Goal: Task Accomplishment & Management: Manage account settings

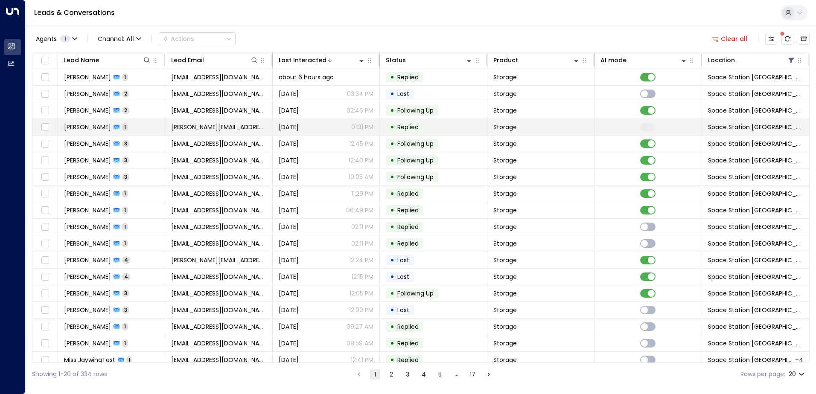
click at [582, 127] on td "Storage" at bounding box center [541, 127] width 107 height 16
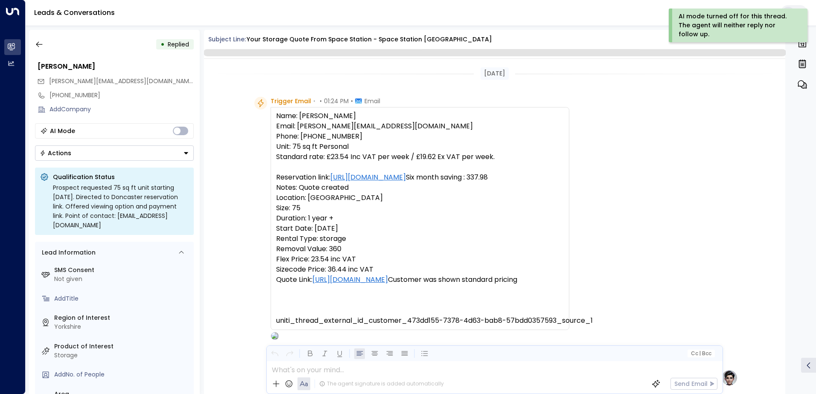
scroll to position [322, 0]
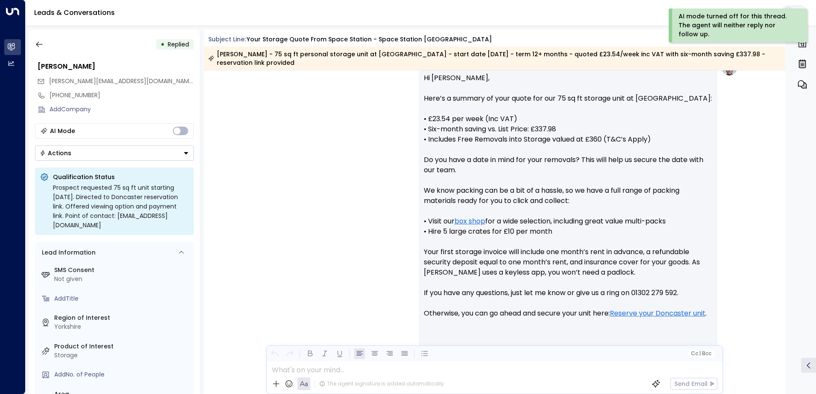
click at [155, 152] on button "Actions" at bounding box center [114, 153] width 159 height 15
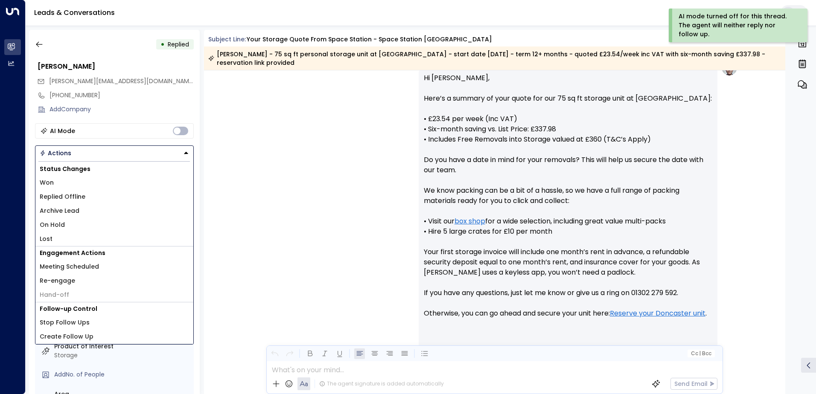
click at [123, 178] on li "Won" at bounding box center [114, 183] width 158 height 14
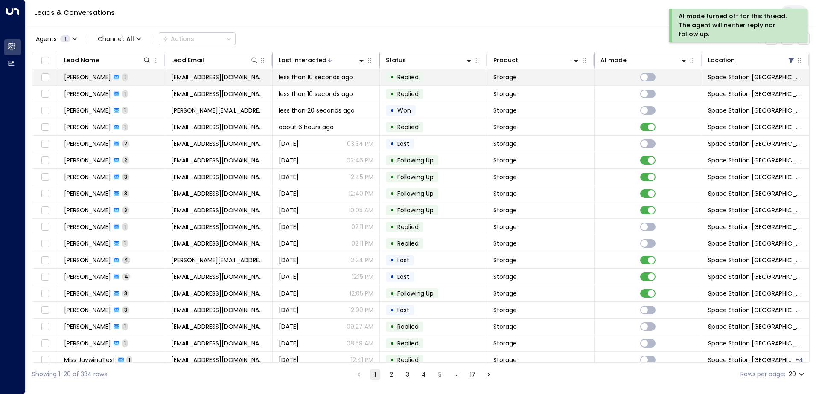
click at [536, 82] on td "Storage" at bounding box center [541, 77] width 107 height 16
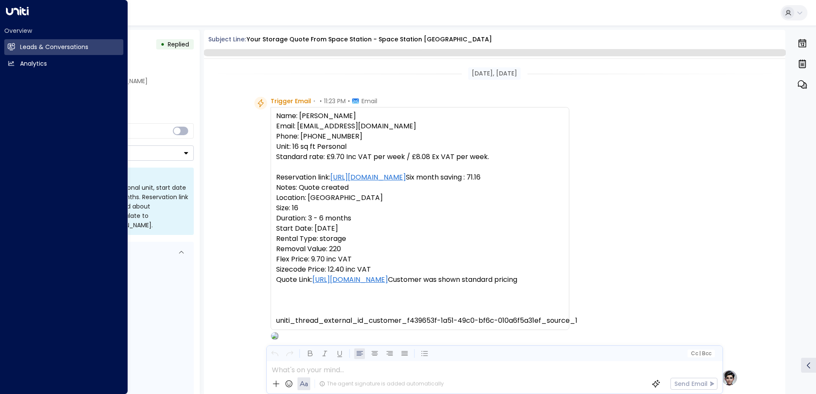
scroll to position [385, 0]
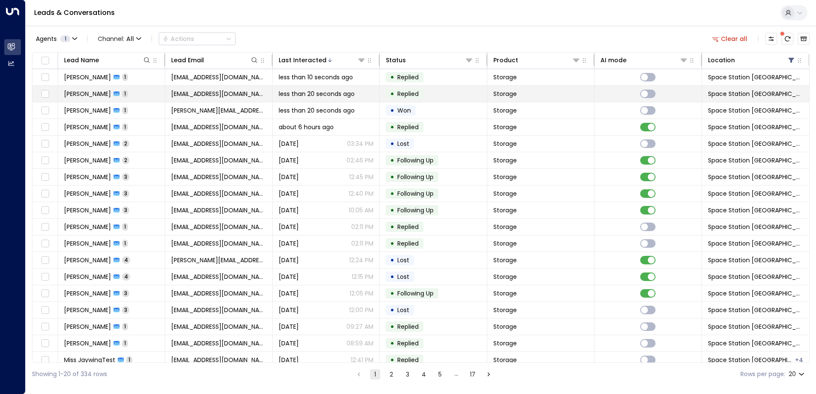
click at [148, 92] on td "[PERSON_NAME] 1" at bounding box center [111, 94] width 107 height 16
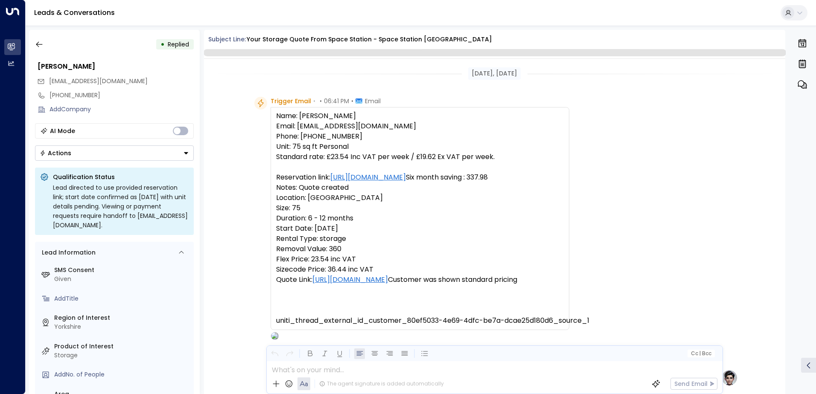
scroll to position [406, 0]
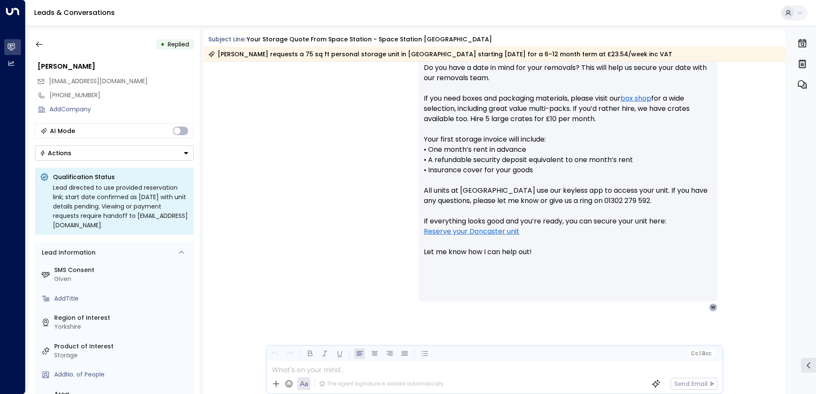
click at [142, 158] on button "Actions" at bounding box center [114, 153] width 159 height 15
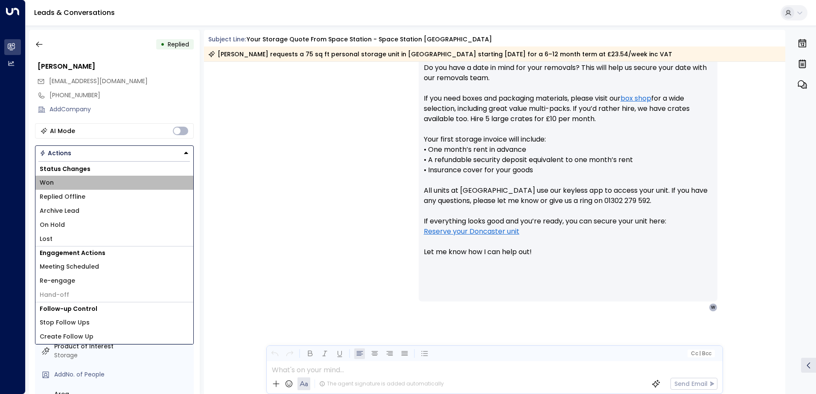
click at [79, 181] on li "Won" at bounding box center [114, 183] width 158 height 14
